Goal: Task Accomplishment & Management: Manage account settings

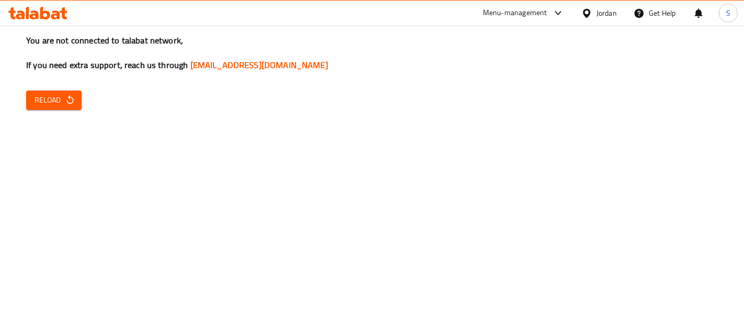
click at [44, 98] on span "Reload" at bounding box center [54, 100] width 39 height 13
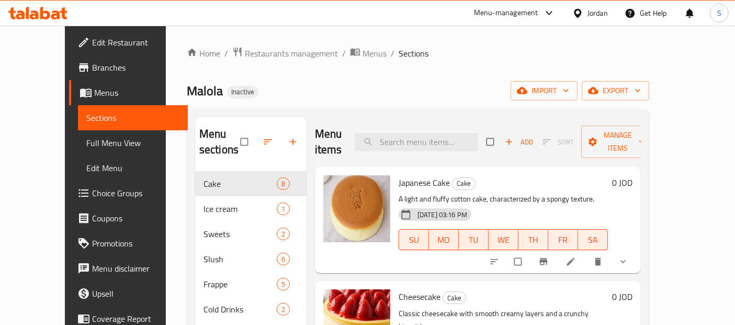
click at [588, 14] on div "Jordan" at bounding box center [598, 13] width 20 height 12
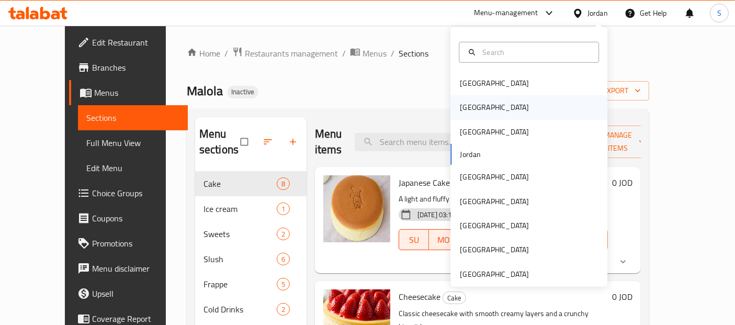
click at [508, 114] on div "[GEOGRAPHIC_DATA]" at bounding box center [528, 107] width 157 height 24
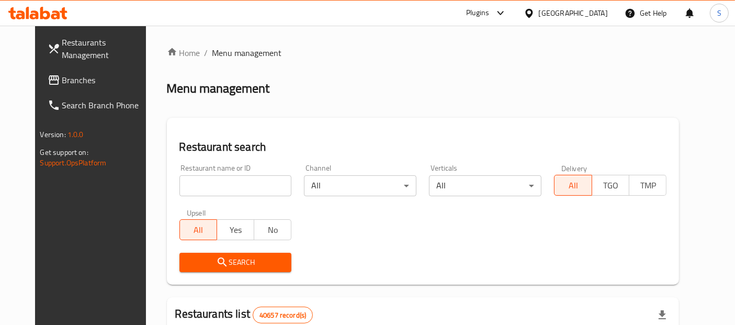
click at [62, 86] on span "Branches" at bounding box center [105, 80] width 87 height 13
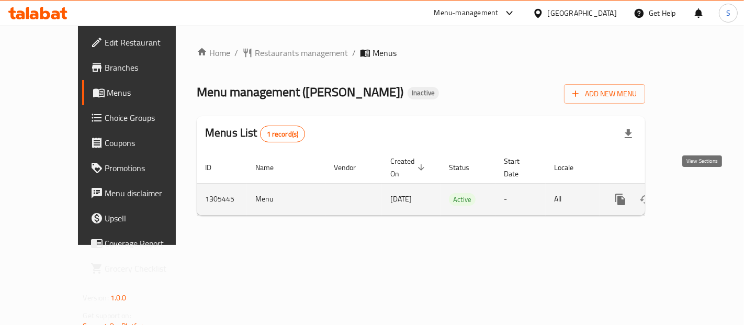
click at [696, 193] on icon "enhanced table" at bounding box center [696, 199] width 13 height 13
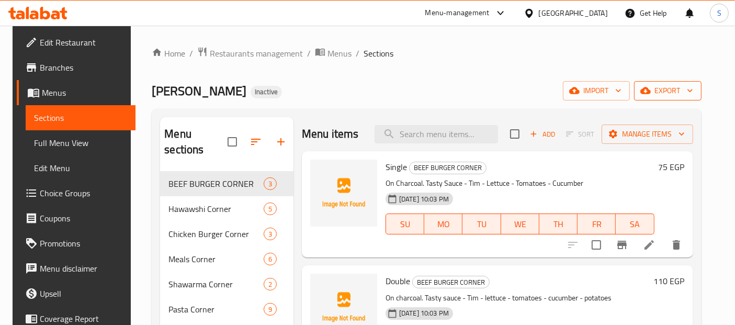
click at [664, 96] on span "export" at bounding box center [668, 90] width 51 height 13
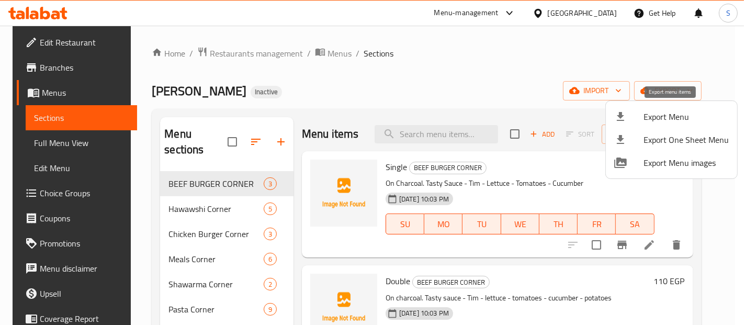
click at [626, 117] on icon at bounding box center [620, 116] width 13 height 13
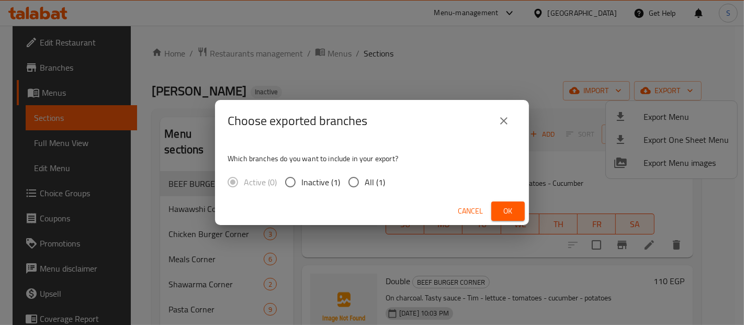
click at [372, 180] on span "All (1)" at bounding box center [375, 182] width 20 height 13
click at [365, 180] on input "All (1)" at bounding box center [354, 182] width 22 height 22
radio input "true"
click at [498, 219] on button "Ok" at bounding box center [507, 210] width 33 height 19
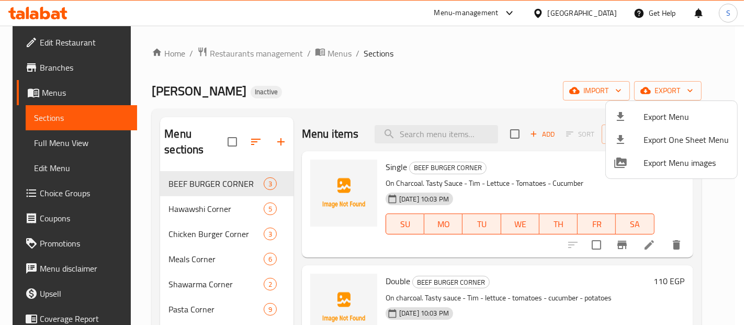
click at [64, 140] on div at bounding box center [372, 162] width 744 height 325
click at [64, 140] on span "Full Menu View" at bounding box center [81, 143] width 94 height 13
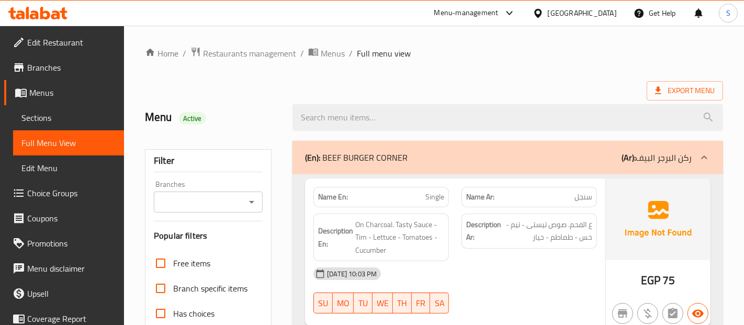
click at [13, 145] on link "Full Menu View" at bounding box center [68, 142] width 111 height 25
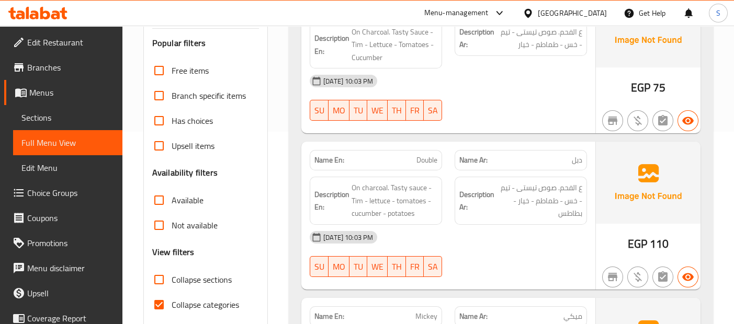
scroll to position [194, 0]
click at [566, 144] on div "Name Ar: دبل" at bounding box center [520, 159] width 145 height 33
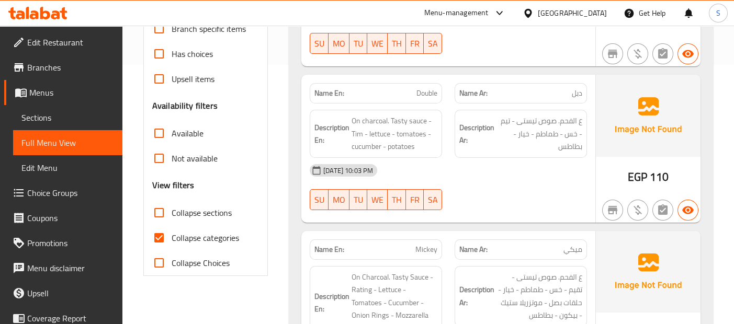
scroll to position [262, 0]
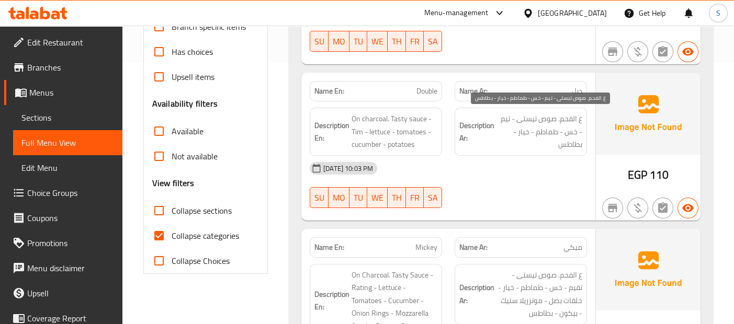
click at [577, 142] on span "ع الفحم. صوص تيستى - تيم - خس - طماطم - خيار - بطاطس" at bounding box center [540, 131] width 86 height 39
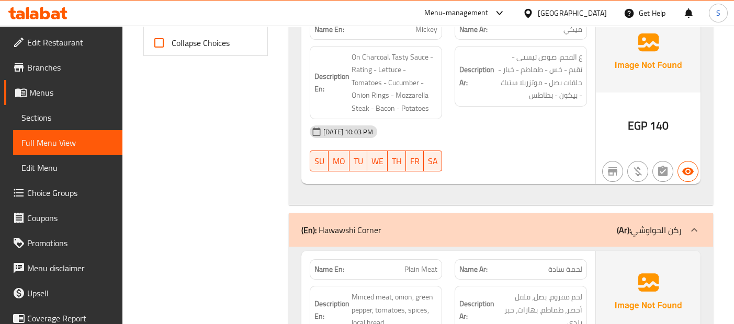
scroll to position [503, 0]
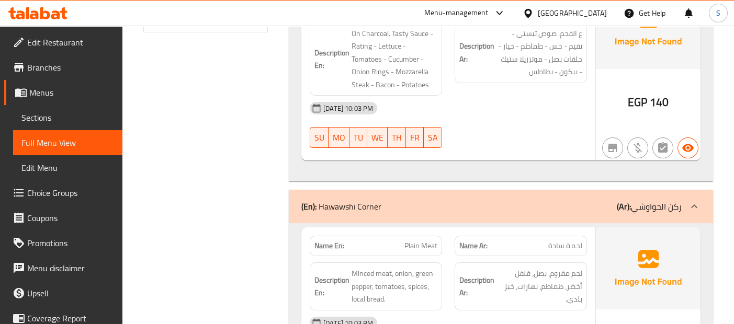
click at [620, 120] on div "EGP 140" at bounding box center [648, 74] width 105 height 174
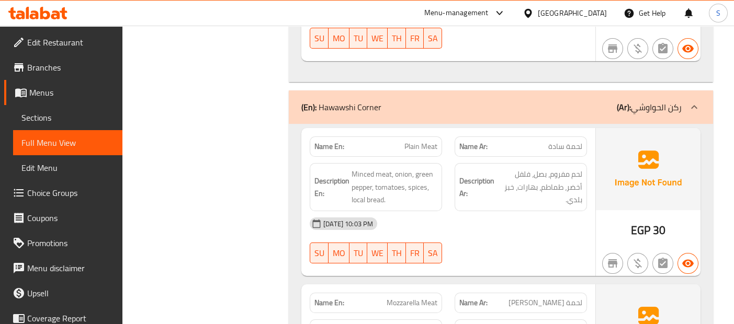
scroll to position [620, 0]
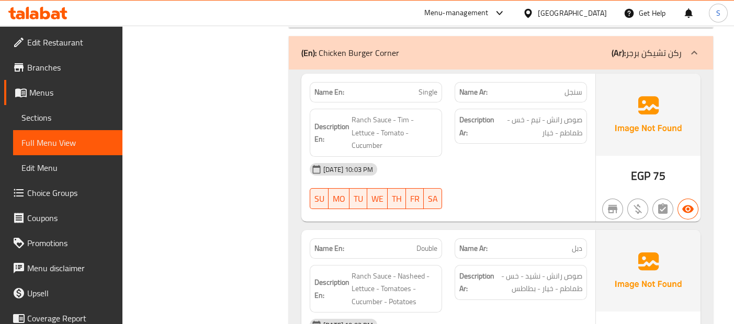
scroll to position [1533, 0]
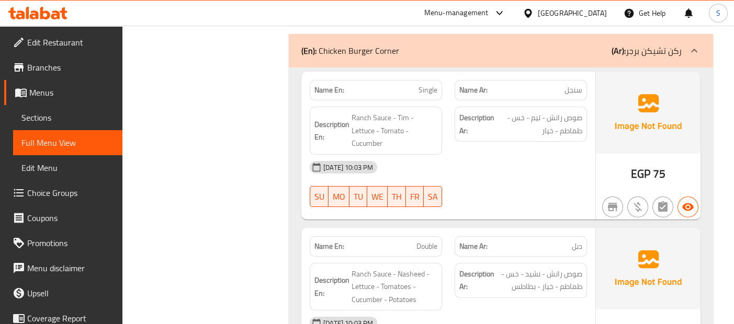
scroll to position [1509, 0]
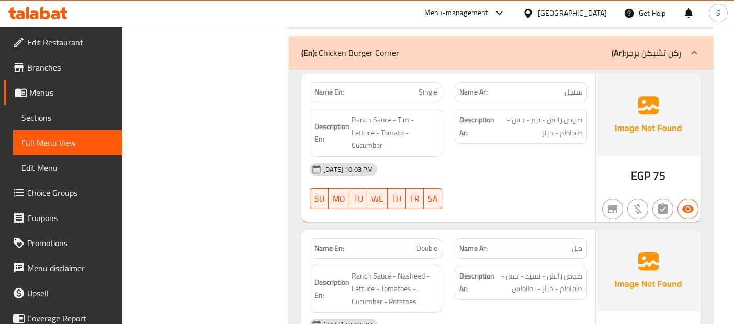
copy span "Single"
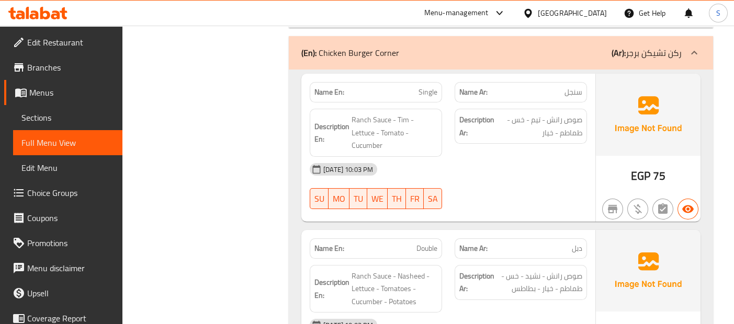
scroll to position [34, 0]
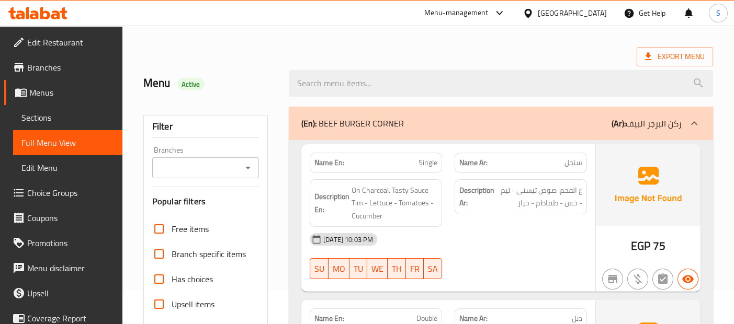
click at [429, 90] on input "search" at bounding box center [501, 83] width 424 height 27
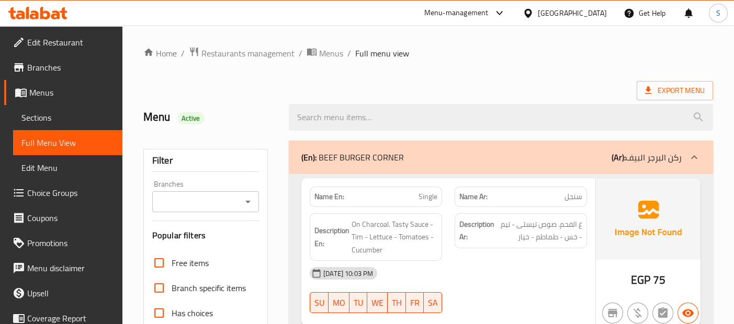
scroll to position [0, 0]
click at [478, 149] on div "(En): BEEF BURGER CORNER (Ar): ركن البرجر البيف" at bounding box center [501, 157] width 424 height 33
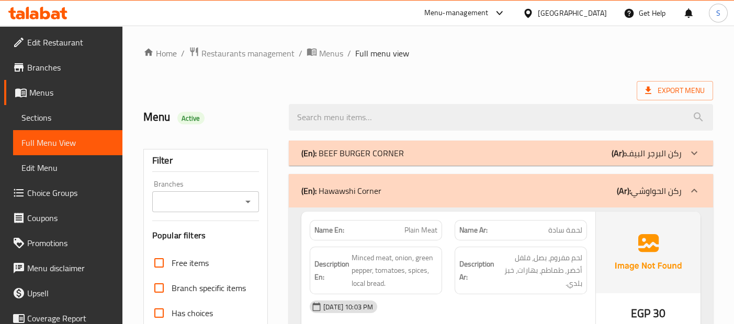
click at [509, 191] on div "(En): Hawawshi Corner (Ar): ركن الحواوشي" at bounding box center [491, 191] width 380 height 13
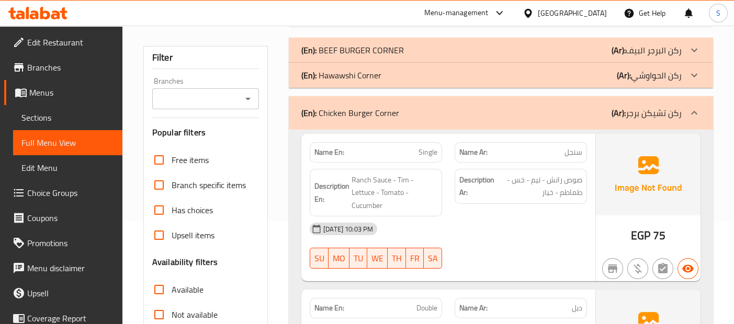
scroll to position [136, 0]
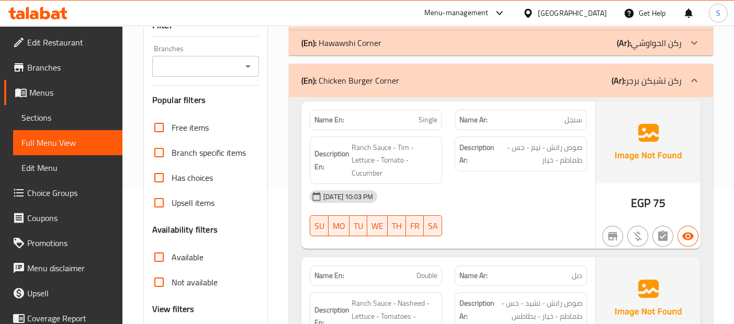
click at [571, 184] on div "12-08-2025 10:03 PM" at bounding box center [448, 196] width 290 height 25
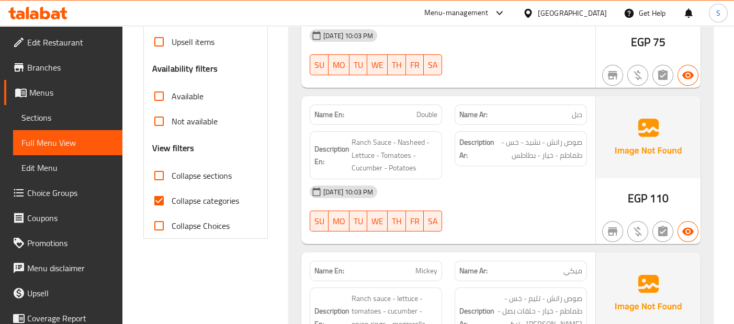
scroll to position [298, 0]
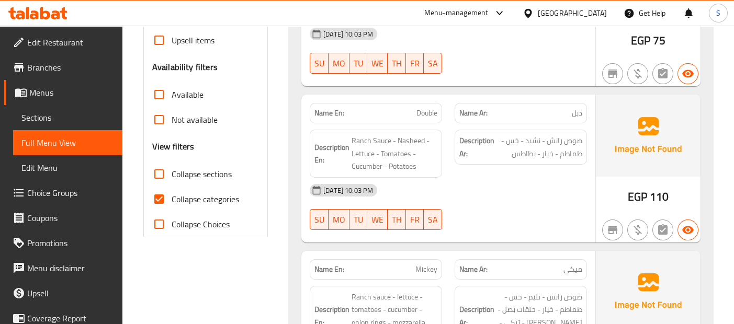
click at [576, 208] on div "12-08-2025 10:03 PM SU MO TU WE TH FR SA" at bounding box center [448, 207] width 290 height 59
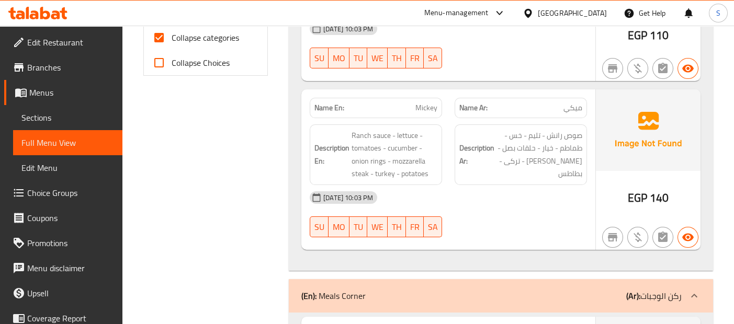
scroll to position [463, 0]
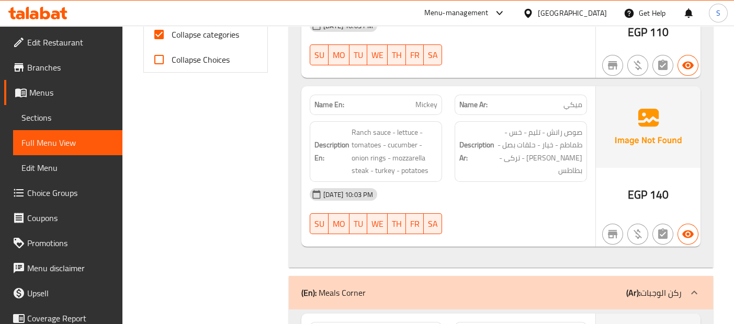
click at [424, 108] on span "Mickey" at bounding box center [426, 104] width 22 height 11
copy span "Mickey"
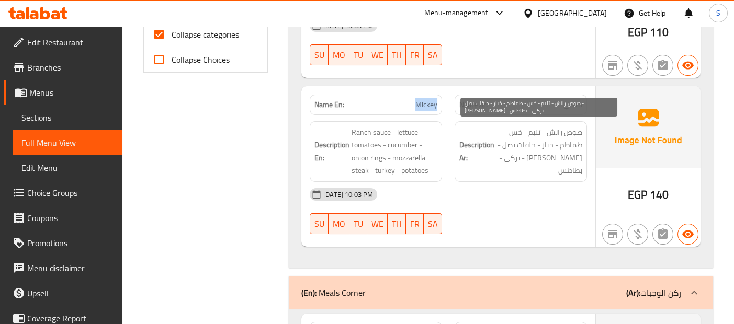
click at [539, 131] on span "صوص رانش - تليم - خس - طماطم - خيار - حلقات بصل - موتزاريلا ستيك - تركى - بطاطس" at bounding box center [540, 151] width 86 height 51
copy span "تليم"
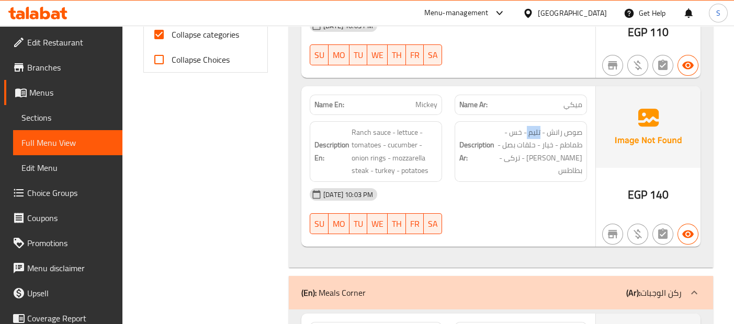
click at [594, 122] on div "Name En: Mickey Name Ar: ميكي Description En: Ranch sauce - lettuce - tomatoes …" at bounding box center [448, 166] width 294 height 161
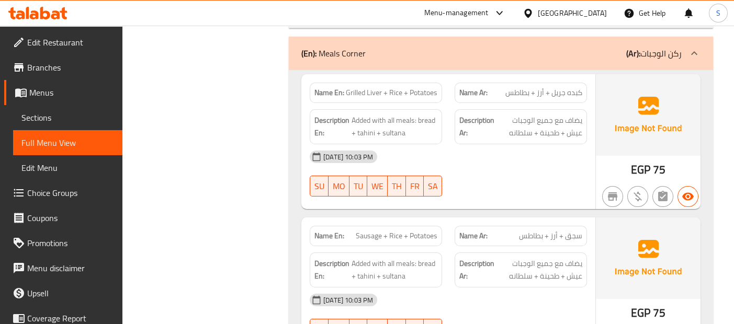
scroll to position [705, 0]
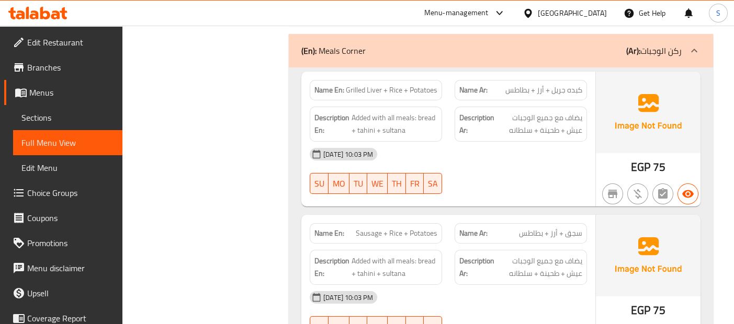
click at [499, 133] on span "يضاف مع جميع الوجبات عيش + طحينة + سلطانه" at bounding box center [540, 124] width 86 height 26
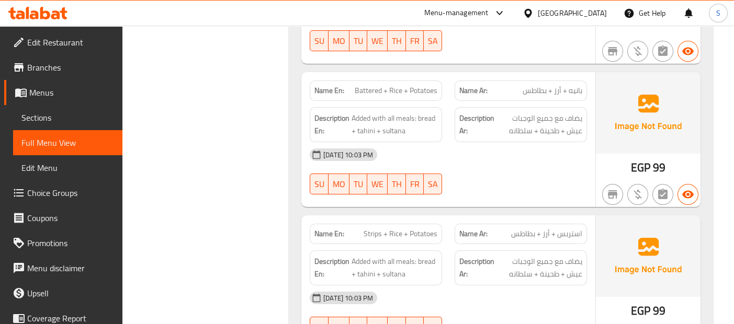
scroll to position [1147, 0]
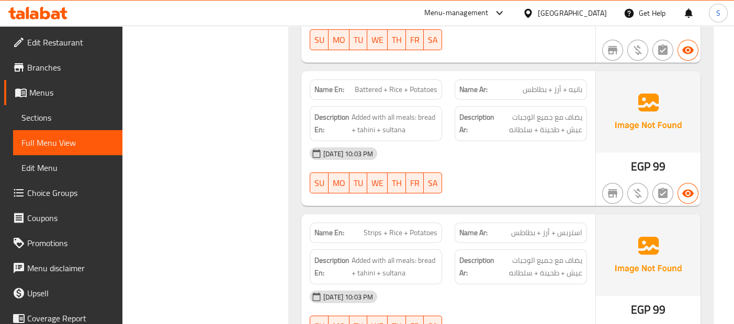
click at [423, 80] on div "Name En: Battered + Rice + Potatoes" at bounding box center [376, 90] width 132 height 20
click at [399, 84] on span "Battered + Rice + Potatoes" at bounding box center [396, 89] width 83 height 11
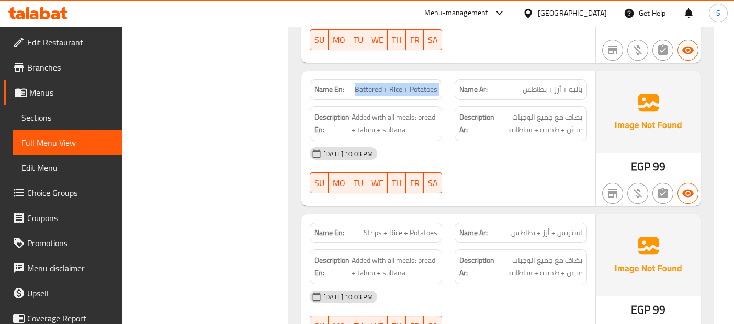
copy span "Battered + Rice + Potatoes"
click at [601, 150] on div "EGP 99" at bounding box center [648, 138] width 105 height 135
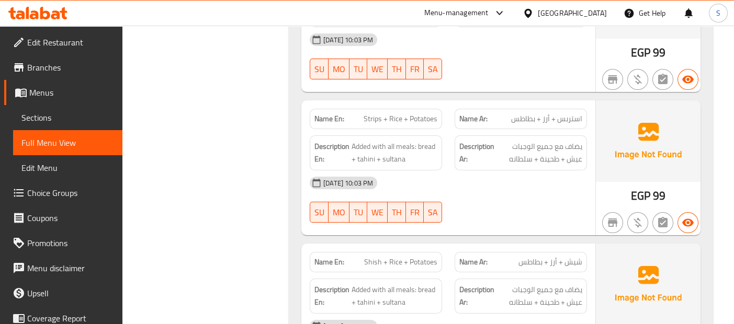
scroll to position [1263, 0]
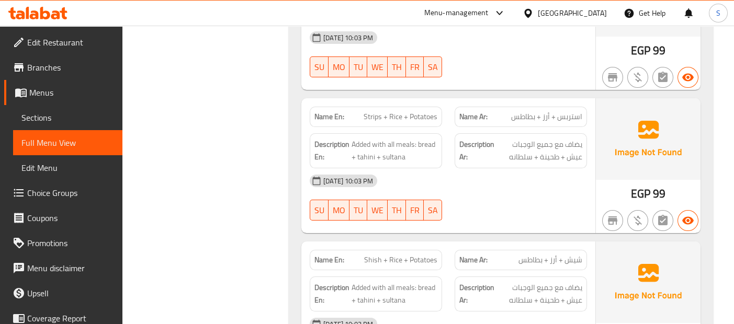
click at [577, 182] on div "12-08-2025 10:03 PM" at bounding box center [448, 180] width 290 height 25
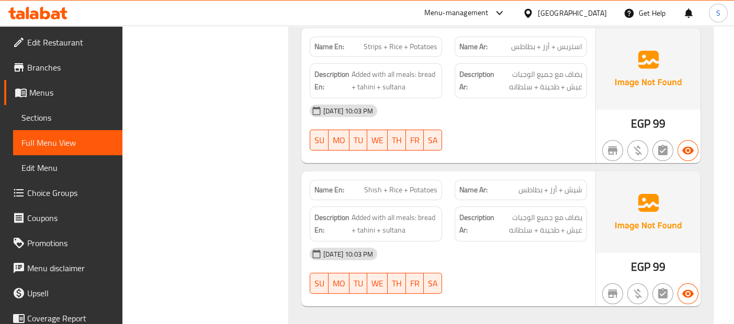
scroll to position [1356, 0]
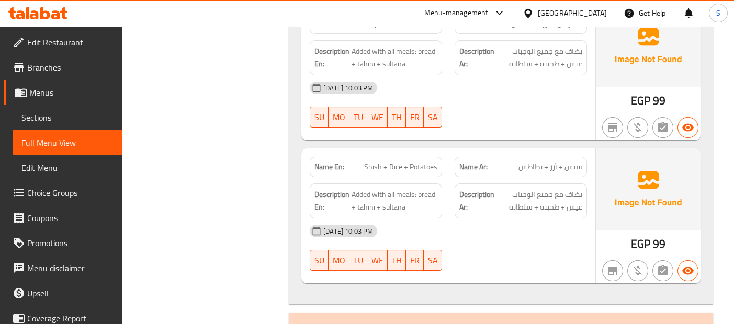
click at [596, 204] on img at bounding box center [648, 190] width 105 height 82
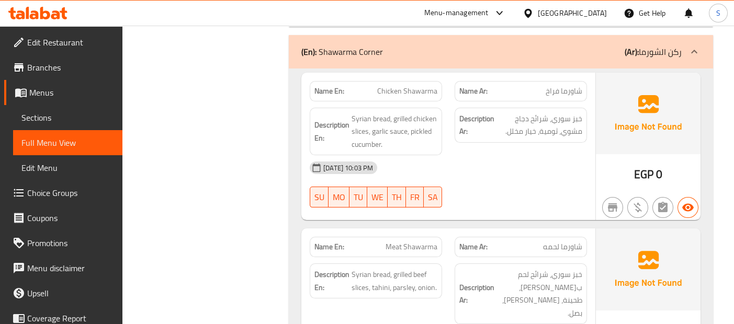
scroll to position [1635, 0]
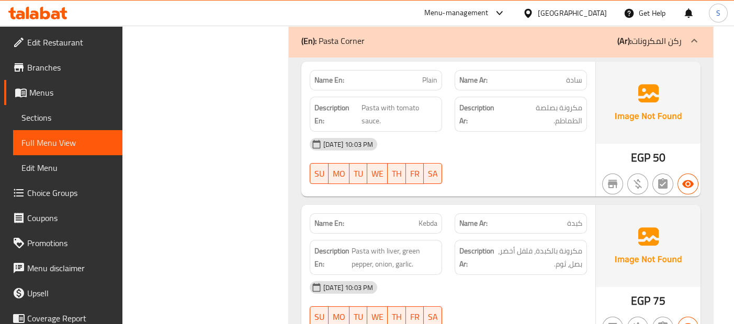
scroll to position [2031, 0]
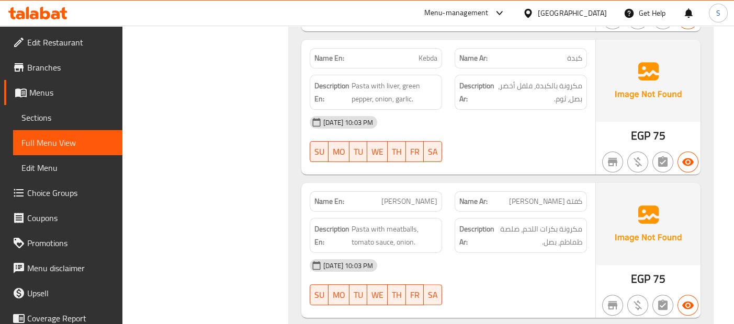
scroll to position [2195, 0]
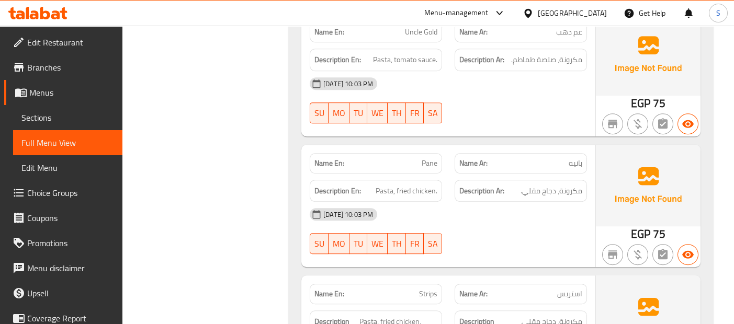
scroll to position [2986, 0]
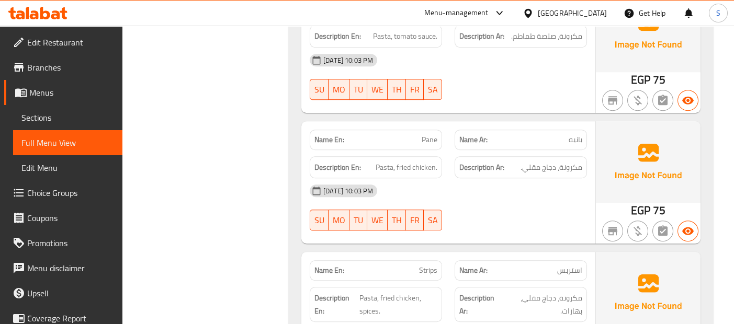
click at [579, 178] on div "12-08-2025 10:03 PM" at bounding box center [448, 190] width 290 height 25
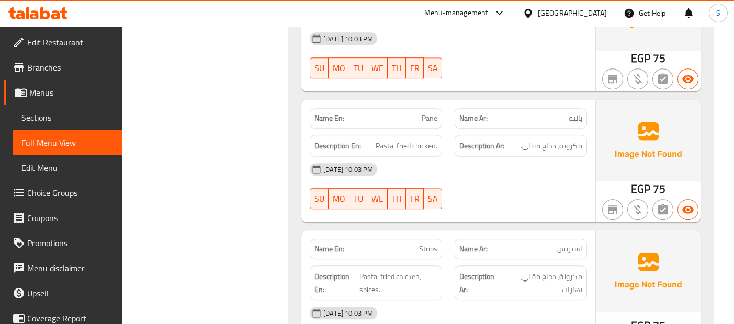
scroll to position [3009, 0]
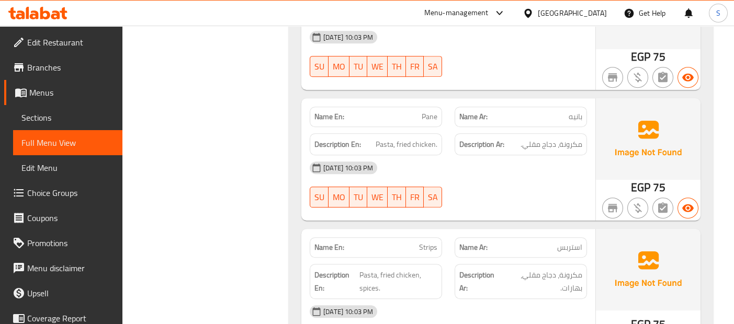
click at [426, 111] on span "Pane" at bounding box center [430, 116] width 16 height 11
copy span "Pane"
click at [511, 155] on div "12-08-2025 10:03 PM" at bounding box center [448, 167] width 290 height 25
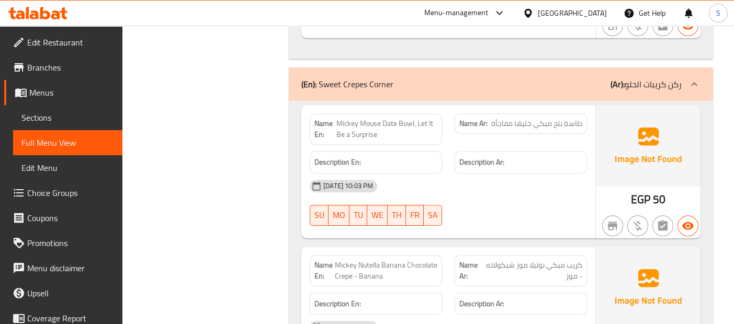
scroll to position [3358, 0]
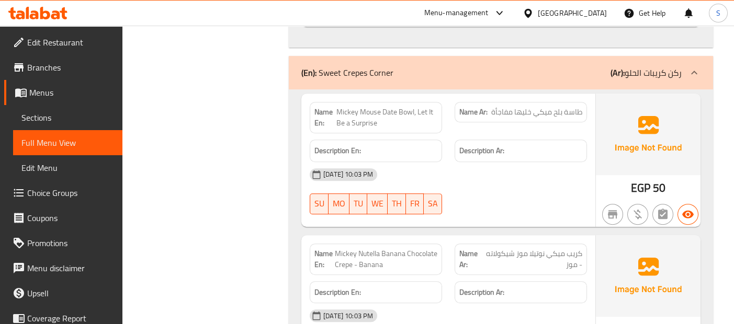
scroll to position [3349, 0]
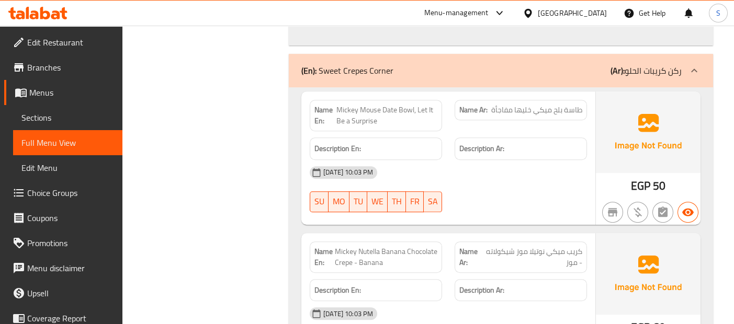
copy span "Mickey Mouse Date Bowl, Let It Be a Surprise"
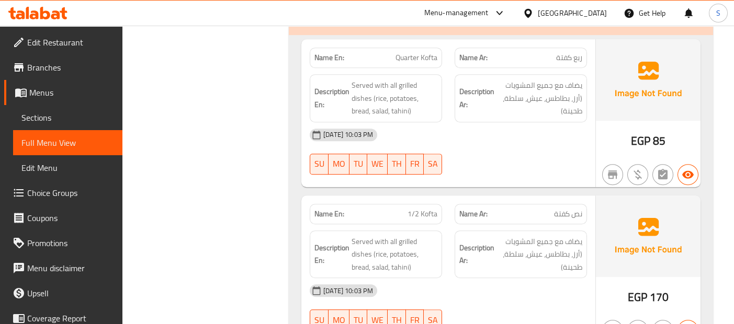
scroll to position [3397, 0]
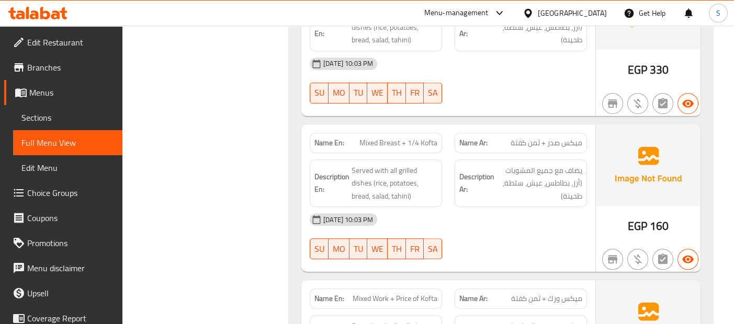
scroll to position [4443, 0]
drag, startPoint x: 403, startPoint y: 111, endPoint x: 414, endPoint y: 105, distance: 12.4
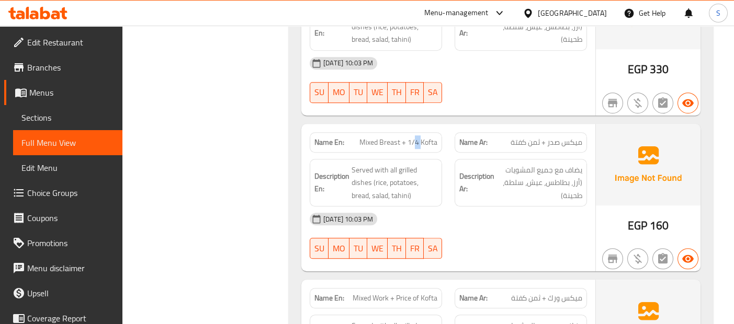
copy span "Mixed Breast + 1/4 Kofta"
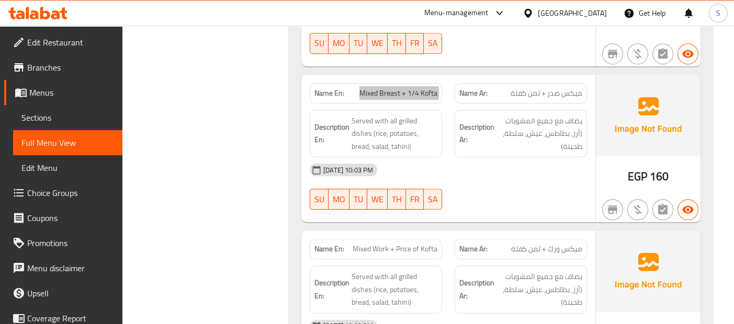
scroll to position [4501, 0]
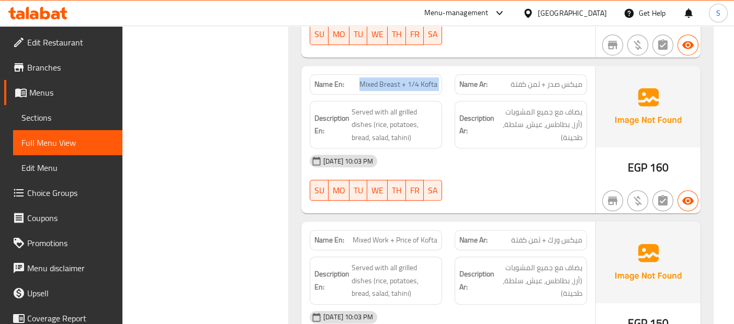
copy span "Mixed Work + Price of Kofta"
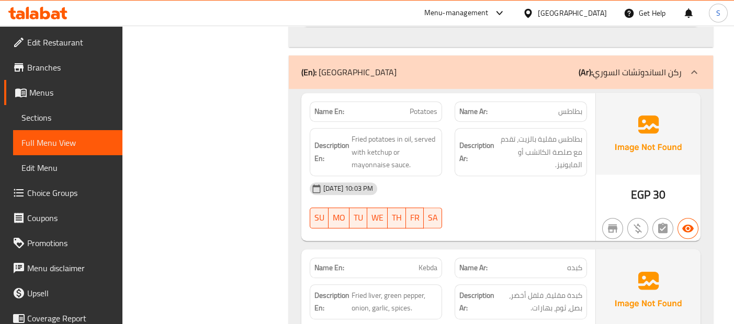
scroll to position [5013, 0]
copy span "Potatoes"
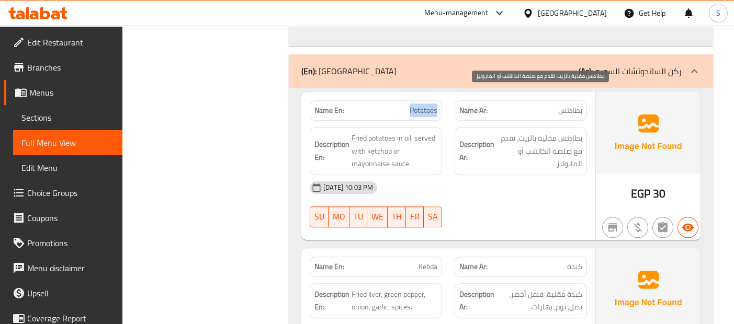
click at [557, 132] on span "بطاطس مقلية بالزيت، تقدم مع صلصة الكاتشب أو المايونيز." at bounding box center [540, 151] width 86 height 39
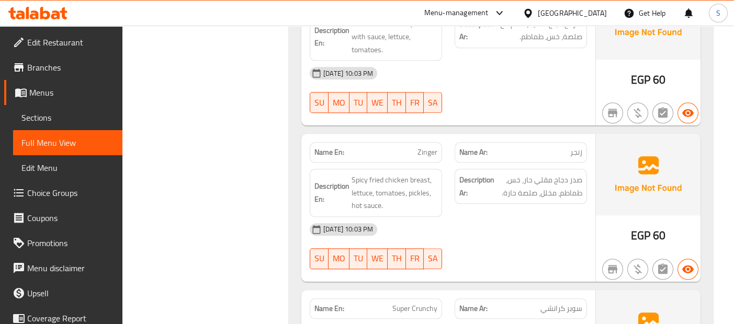
scroll to position [6362, 0]
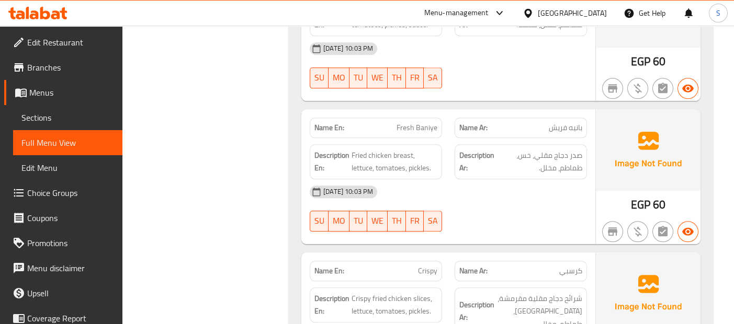
scroll to position [6664, 0]
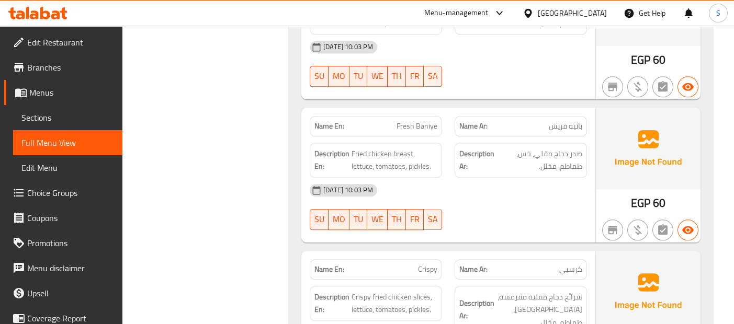
click at [439, 116] on div "Name En: Fresh Baniye" at bounding box center [376, 126] width 132 height 20
copy span "Fresh Baniye"
click at [576, 148] on span "صدر دجاج مقلي، خس، طماطم، مخلل." at bounding box center [540, 161] width 86 height 26
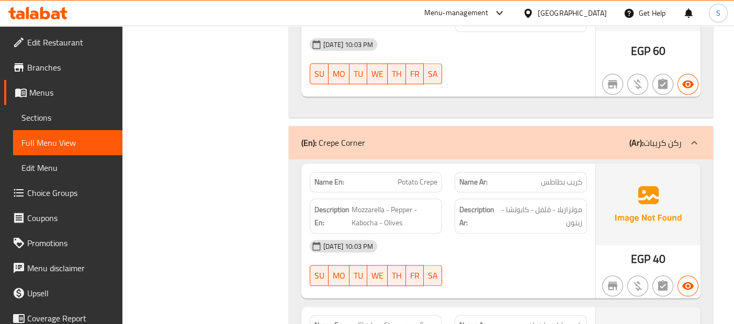
scroll to position [6990, 0]
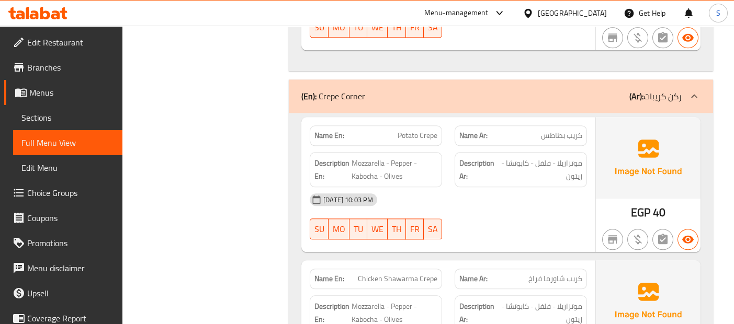
scroll to position [7036, 0]
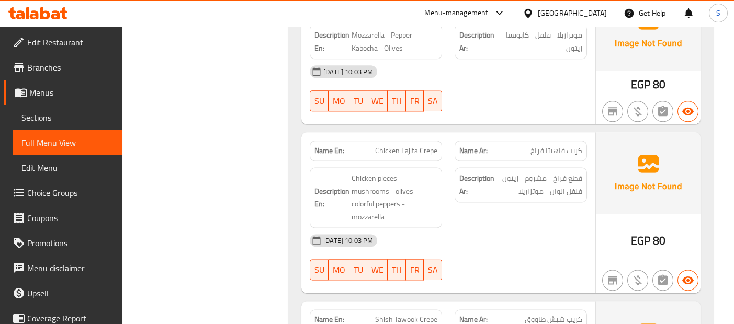
scroll to position [7292, 0]
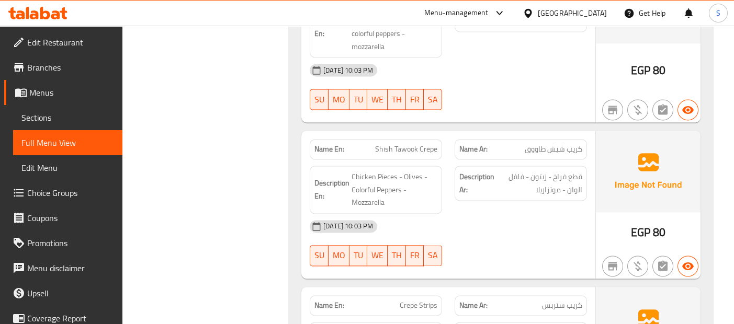
scroll to position [7478, 0]
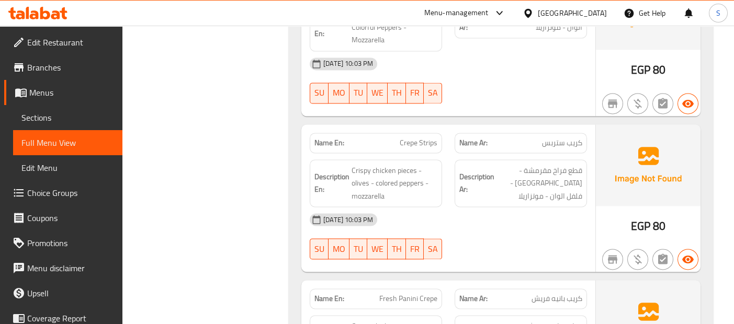
scroll to position [7641, 0]
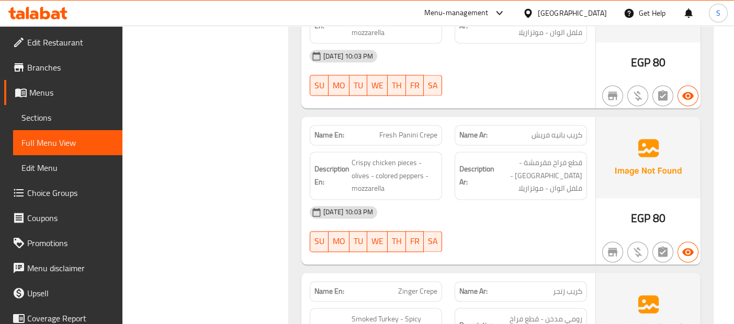
scroll to position [7780, 0]
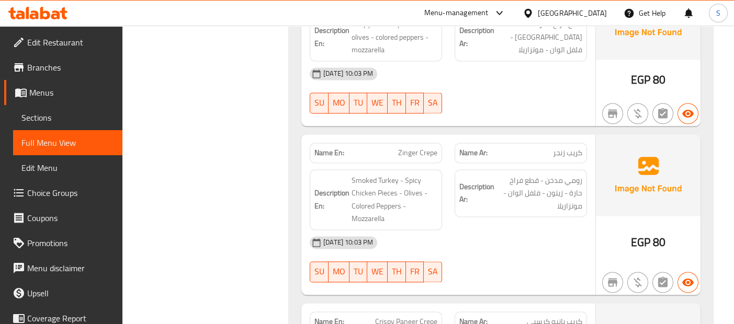
scroll to position [7943, 0]
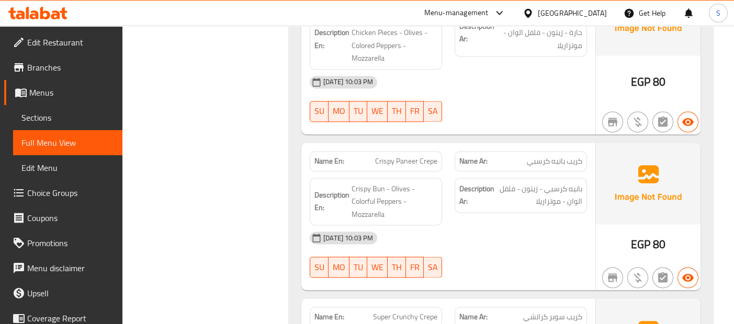
scroll to position [8083, 0]
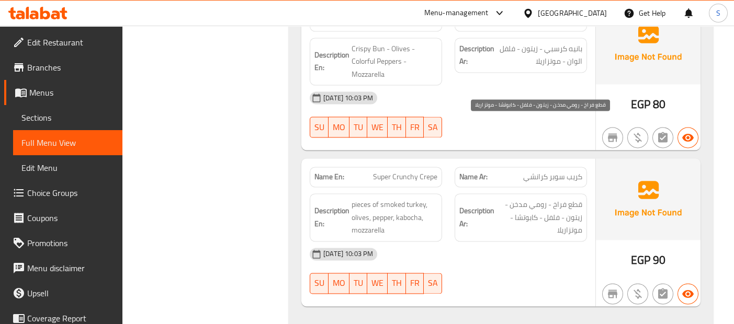
scroll to position [8222, 0]
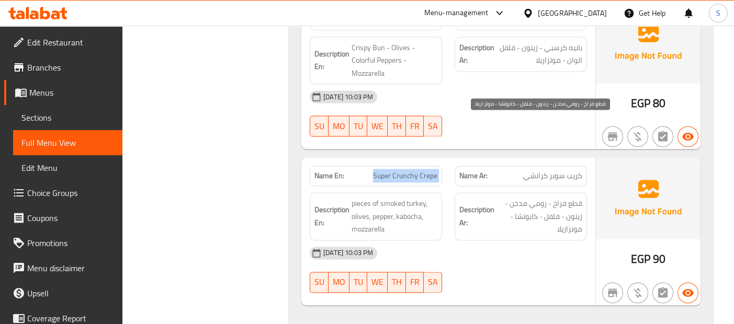
click at [567, 197] on span "قطع فراخ - رومي مدخن - زيتون - فلفل - كابوتشا - موتزاريلا" at bounding box center [540, 216] width 86 height 39
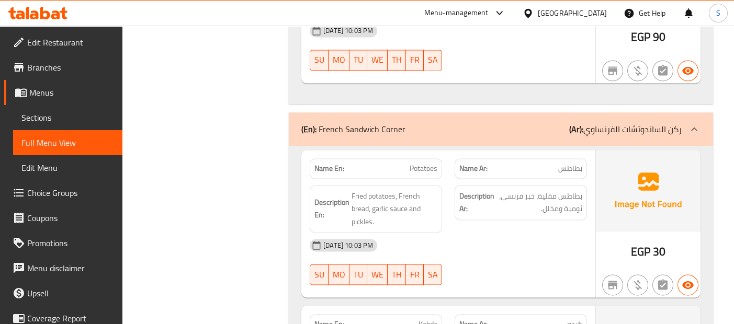
scroll to position [8445, 0]
